Goal: Navigation & Orientation: Find specific page/section

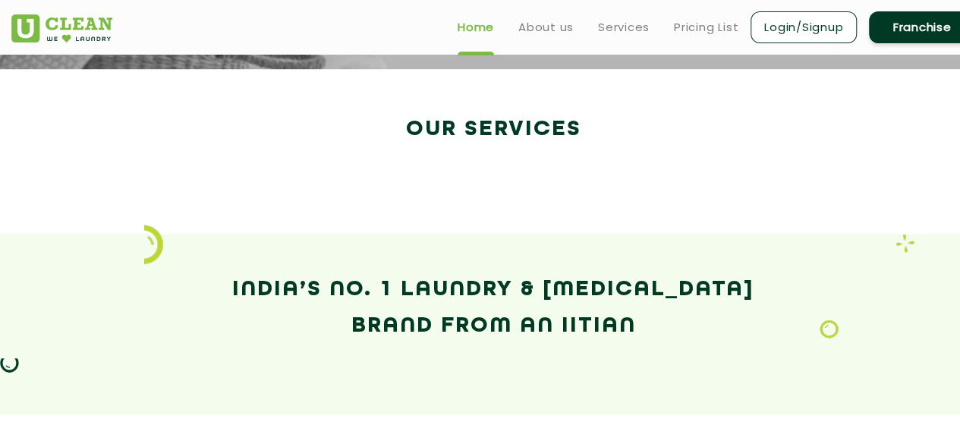
scroll to position [2626, 0]
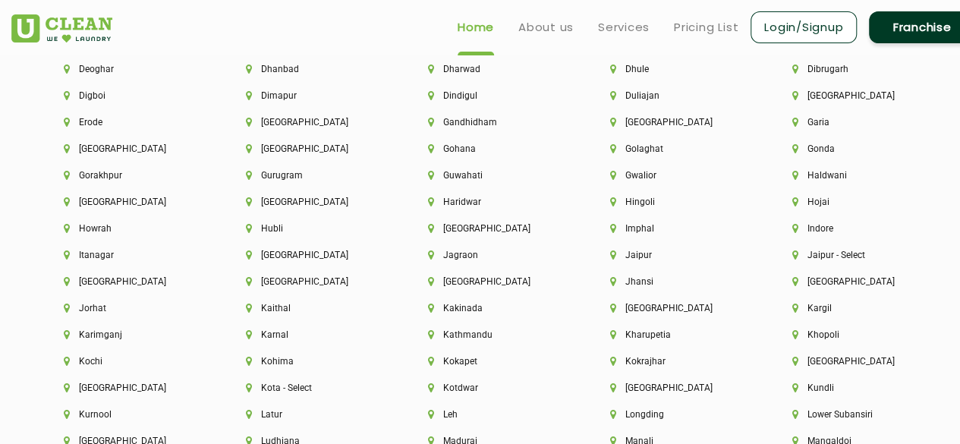
scroll to position [3496, 0]
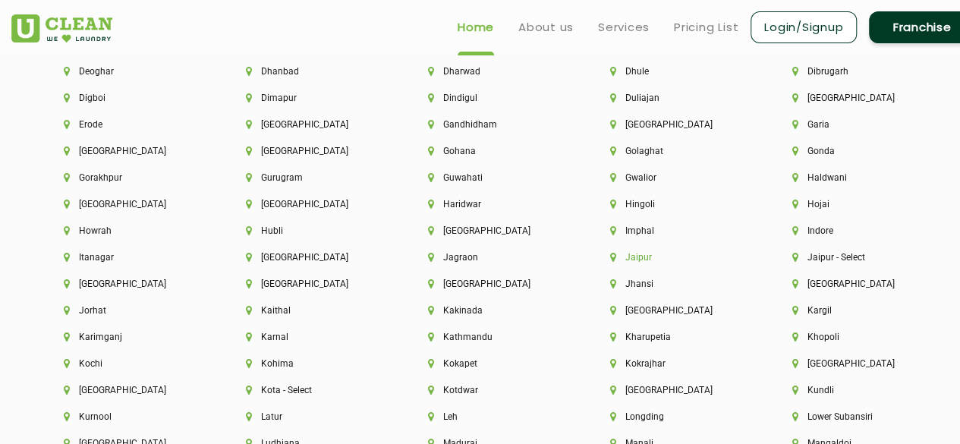
click at [636, 261] on li "Jaipur" at bounding box center [675, 257] width 131 height 11
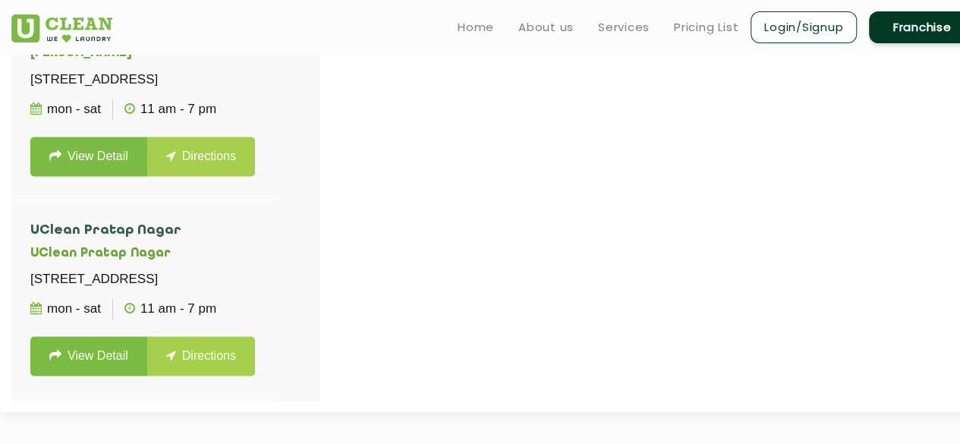
scroll to position [529, 0]
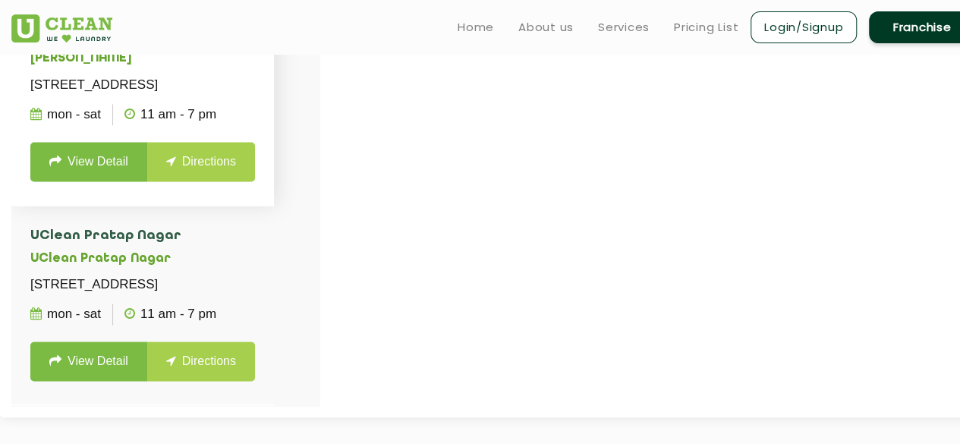
drag, startPoint x: 49, startPoint y: 147, endPoint x: 117, endPoint y: 213, distance: 95.0
click at [117, 96] on p "[STREET_ADDRESS]" at bounding box center [142, 84] width 225 height 21
click at [89, 96] on p "[STREET_ADDRESS]" at bounding box center [142, 84] width 225 height 21
drag, startPoint x: 25, startPoint y: 146, endPoint x: 79, endPoint y: 215, distance: 87.6
click at [79, 205] on li "[PERSON_NAME][STREET_ADDRESS][PERSON_NAME] Mon - Sat 11 AM - 7 PM View Detail D…" at bounding box center [142, 105] width 263 height 200
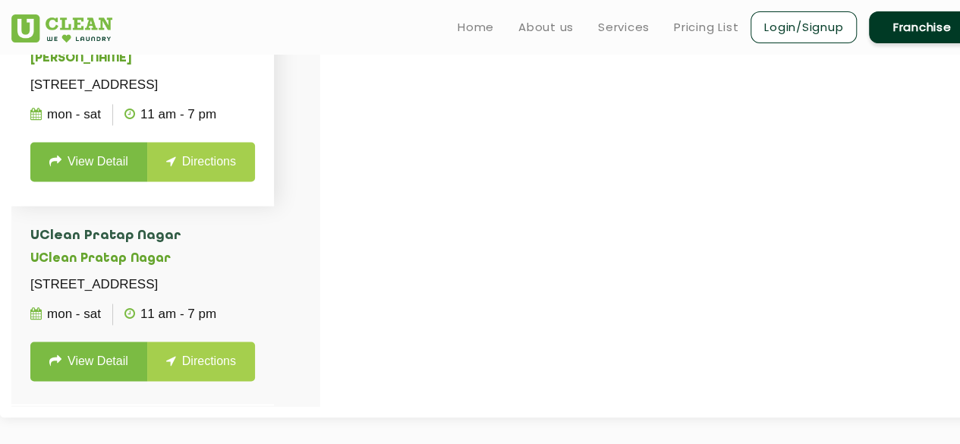
click at [79, 96] on p "[STREET_ADDRESS]" at bounding box center [142, 84] width 225 height 21
drag, startPoint x: 79, startPoint y: 215, endPoint x: 16, endPoint y: 144, distance: 94.6
click at [16, 144] on li "[PERSON_NAME][STREET_ADDRESS][PERSON_NAME] Mon - Sat 11 AM - 7 PM View Detail D…" at bounding box center [142, 105] width 263 height 200
